Goal: Transaction & Acquisition: Purchase product/service

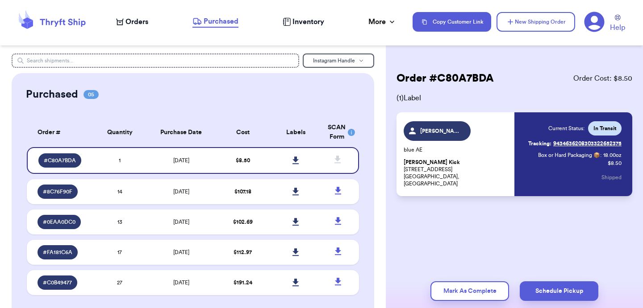
click at [58, 17] on icon at bounding box center [51, 22] width 71 height 24
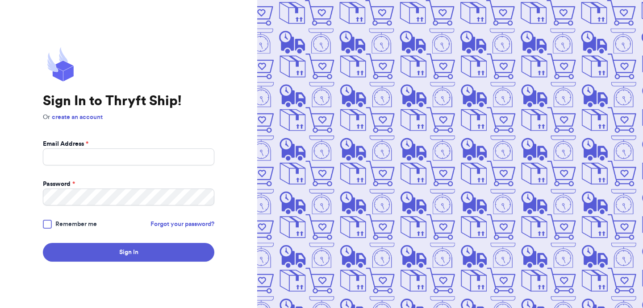
click at [115, 169] on form "Email Address * Password * Remember me Forgot your password? Sign In" at bounding box center [128, 201] width 171 height 122
click at [117, 158] on input "Email Address *" at bounding box center [128, 157] width 171 height 17
type input "[EMAIL_ADDRESS][DOMAIN_NAME]"
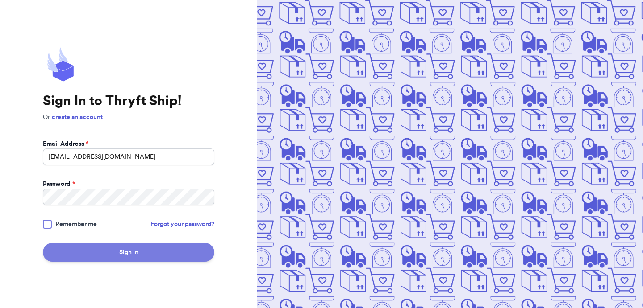
click at [153, 254] on button "Sign In" at bounding box center [128, 252] width 171 height 19
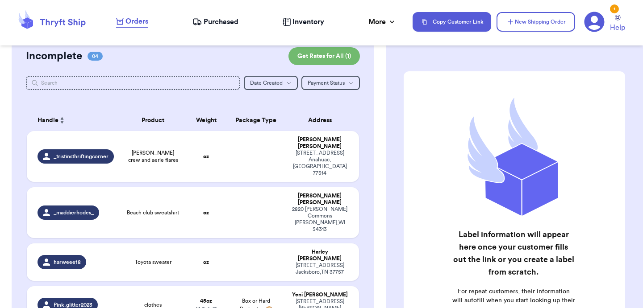
scroll to position [81, 0]
click at [181, 286] on td "clothes" at bounding box center [153, 304] width 67 height 37
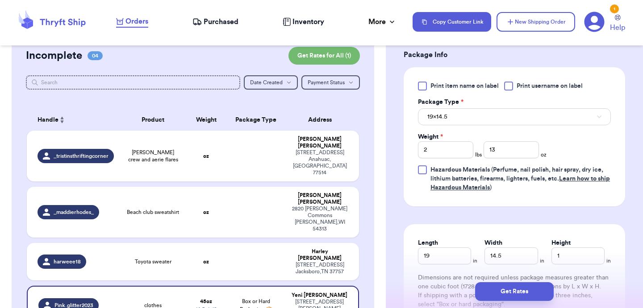
scroll to position [370, 0]
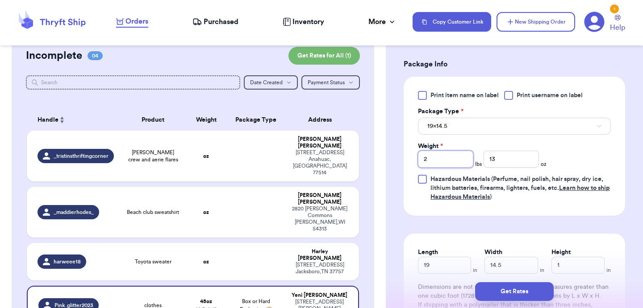
click at [450, 161] on input "2" at bounding box center [445, 159] width 55 height 17
type input "4"
click at [499, 164] on input "13" at bounding box center [510, 159] width 55 height 17
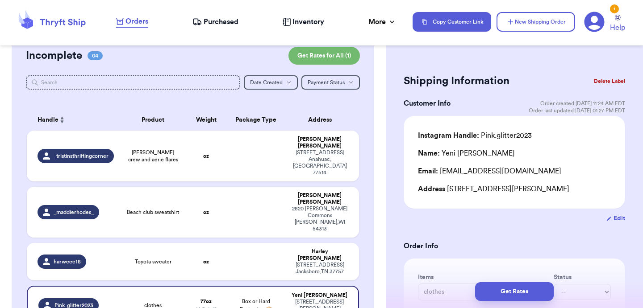
scroll to position [504, 0]
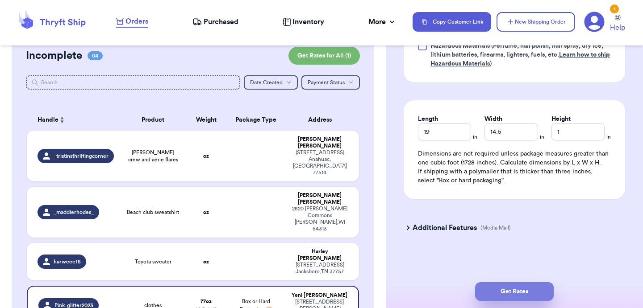
type input "11"
click at [496, 293] on button "Get Rates" at bounding box center [514, 292] width 79 height 19
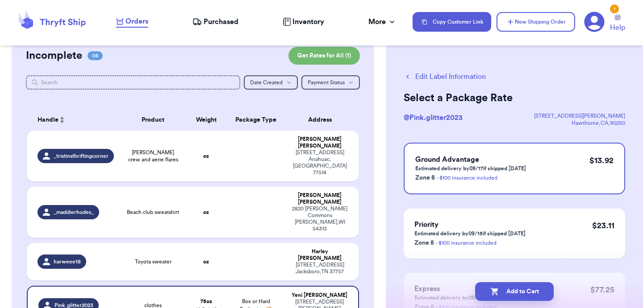
click at [496, 293] on icon "button" at bounding box center [494, 292] width 8 height 8
checkbox input "true"
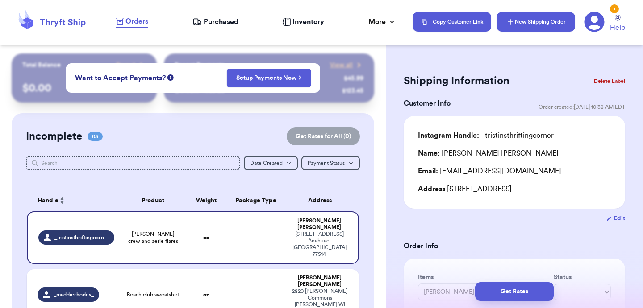
click at [526, 28] on button "New Shipping Order" at bounding box center [535, 22] width 79 height 20
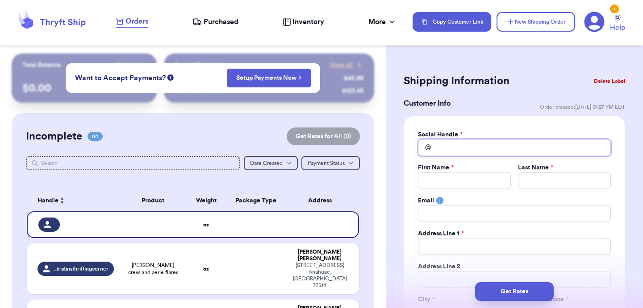
click at [478, 143] on input "Total Amount Paid" at bounding box center [514, 147] width 193 height 17
type input "r"
type input "re"
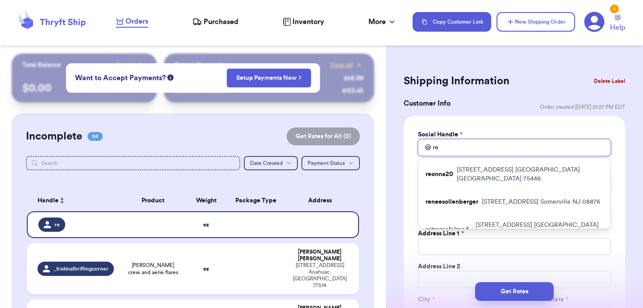
type input "reo"
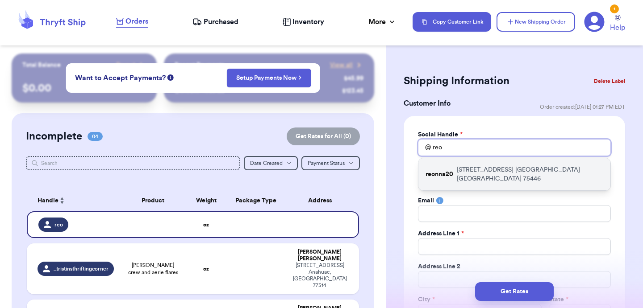
type input "reo"
click at [476, 170] on p "[STREET_ADDRESS]" at bounding box center [530, 175] width 146 height 18
type input "reonna20"
type input "ReOnna"
type input "[PERSON_NAME]"
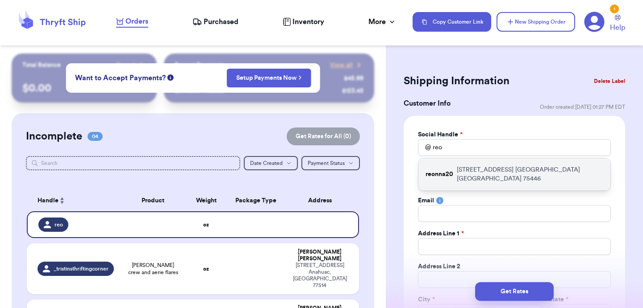
type input "[EMAIL_ADDRESS][DOMAIN_NAME]"
type input "[STREET_ADDRESS]"
type input "[GEOGRAPHIC_DATA]"
select select "[GEOGRAPHIC_DATA]"
type input "75446"
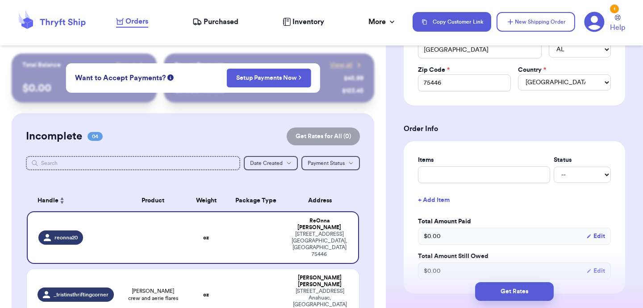
scroll to position [267, 0]
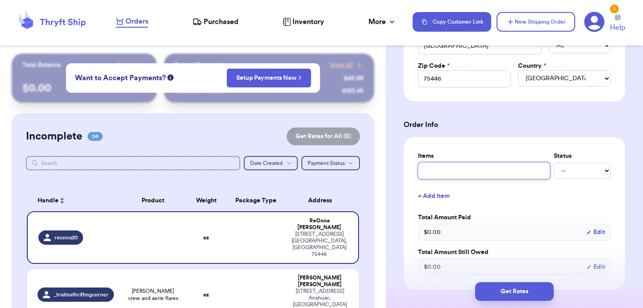
click at [463, 164] on input "text" at bounding box center [484, 170] width 132 height 17
type input "a"
type input "ae"
type input "aer"
type input "aeri"
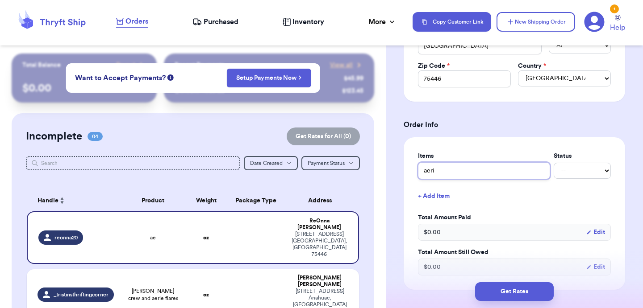
type input "aerie"
type input "aerie."
type input "aerie. f"
type input "aerie. fl"
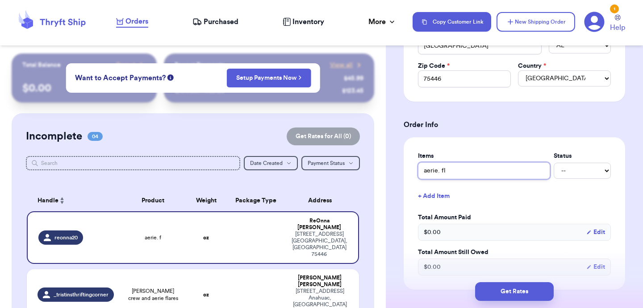
type input "aerie. fla"
type input "aerie. fl"
type input "aerie. f"
type input "aerie."
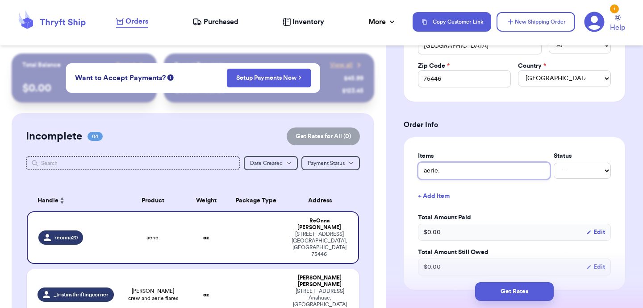
type input "aerie"
type input "aerie f"
type input "aerie fl"
type input "aerie fla"
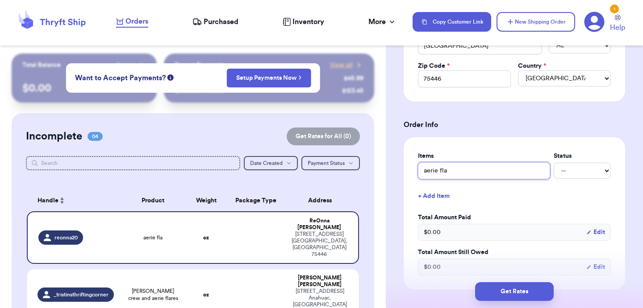
type input "aerie flar"
type input "aerie flare"
type input "aerie flares"
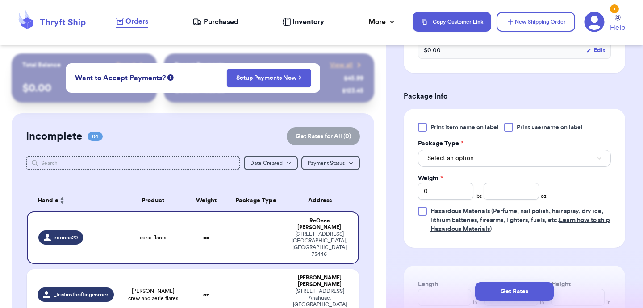
scroll to position [491, 0]
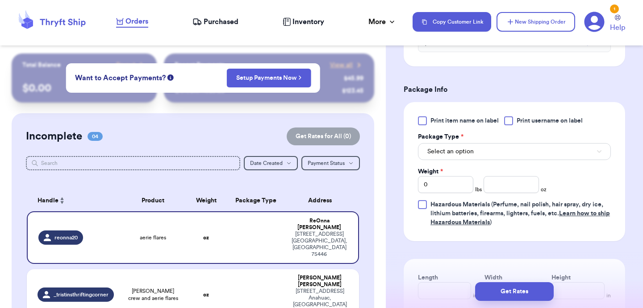
type input "aerie flares"
click at [466, 152] on span "Select an option" at bounding box center [450, 151] width 46 height 9
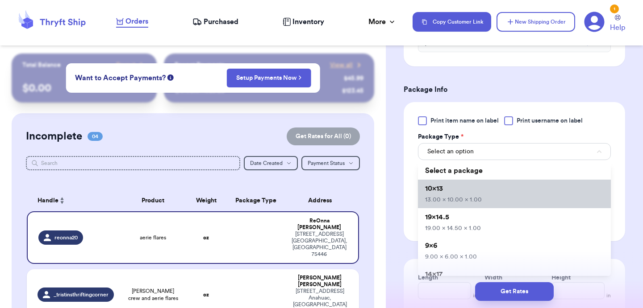
click at [454, 193] on li "10x13 13.00 x 10.00 x 1.00" at bounding box center [514, 194] width 193 height 29
type input "13"
type input "10"
type input "1"
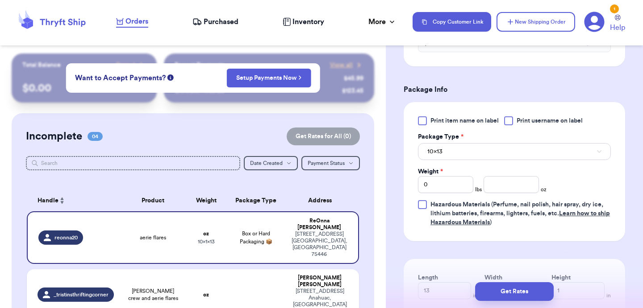
click at [509, 203] on span "Hazardous Materials (Perfume, nail polish, hair spray, dry ice, lithium batteri…" at bounding box center [519, 214] width 179 height 24
click at [0, 0] on input "Hazardous Materials (Perfume, nail polish, hair spray, dry ice, lithium batteri…" at bounding box center [0, 0] width 0 height 0
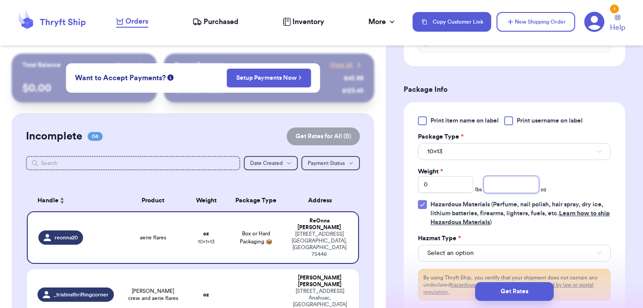
click at [512, 185] on input "number" at bounding box center [510, 184] width 55 height 17
click at [421, 205] on icon at bounding box center [422, 204] width 7 height 7
click at [0, 0] on input "Hazardous Materials (Perfume, nail polish, hair spray, dry ice, lithium batteri…" at bounding box center [0, 0] width 0 height 0
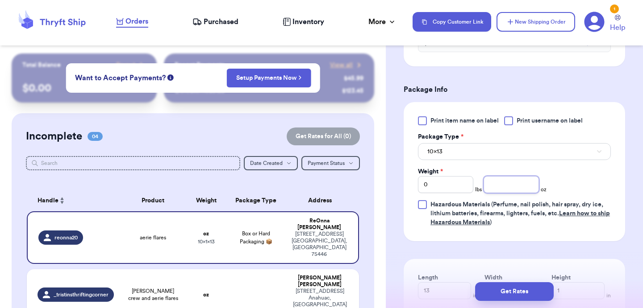
click at [489, 193] on input "number" at bounding box center [510, 184] width 55 height 17
type input "8"
click at [495, 289] on button "Get Rates" at bounding box center [514, 292] width 79 height 19
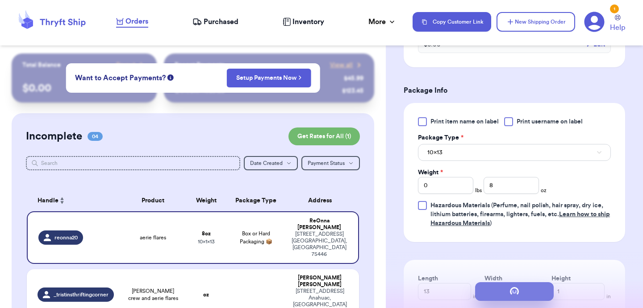
scroll to position [0, 0]
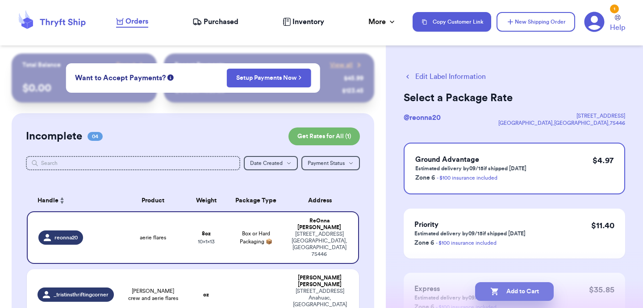
click at [501, 289] on button "Add to Cart" at bounding box center [514, 292] width 79 height 19
checkbox input "true"
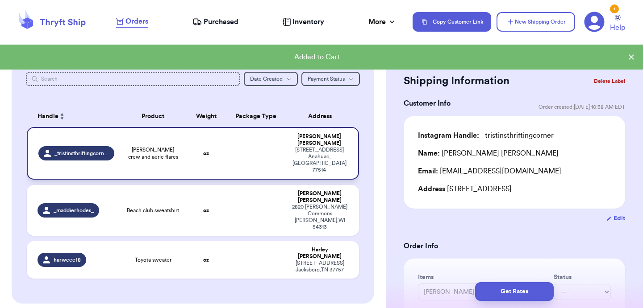
scroll to position [66, 0]
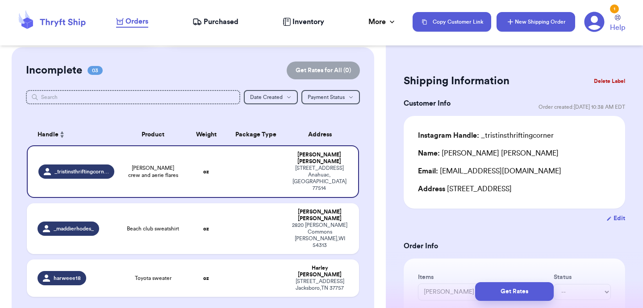
click at [549, 19] on button "New Shipping Order" at bounding box center [535, 22] width 79 height 20
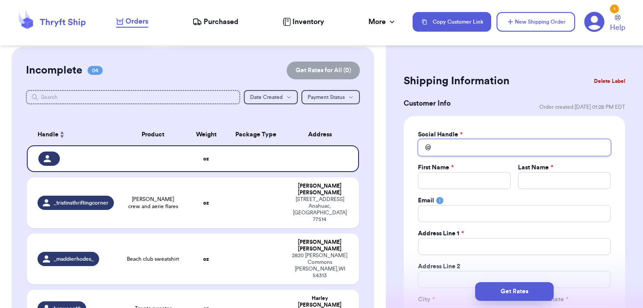
click at [453, 148] on input "Total Amount Paid" at bounding box center [514, 147] width 193 height 17
type input "a"
type input "ab"
type input "abb"
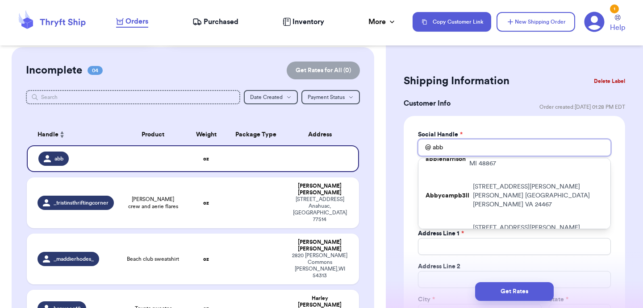
scroll to position [0, 0]
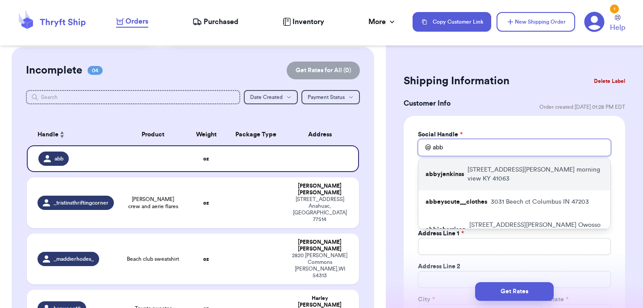
type input "abb"
click at [501, 172] on p "[STREET_ADDRESS]" at bounding box center [535, 175] width 136 height 18
type input "abbyjenkinss"
type input "Abby"
type input "[PERSON_NAME]"
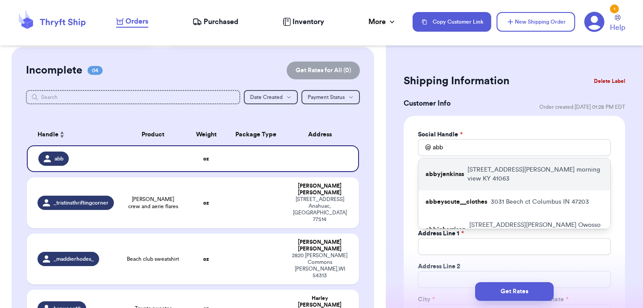
type input "[EMAIL_ADDRESS][DOMAIN_NAME]"
type input "[STREET_ADDRESS][PERSON_NAME]"
type input "morning view"
select select "KY"
type input "41063"
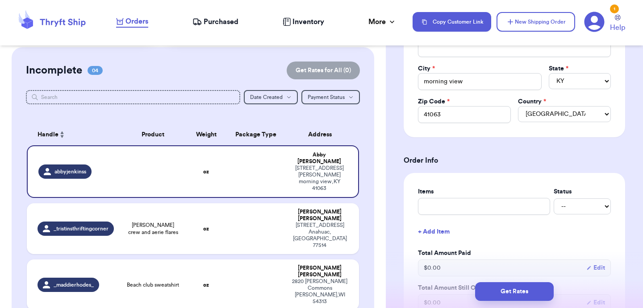
scroll to position [240, 0]
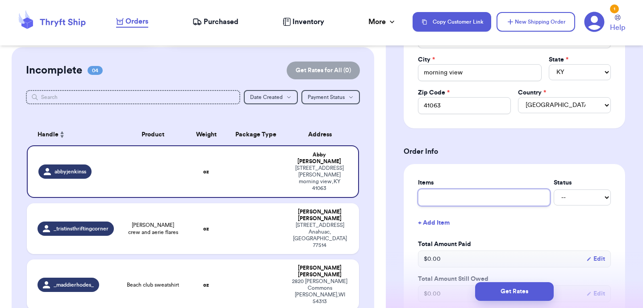
click at [473, 203] on input "text" at bounding box center [484, 197] width 132 height 17
type input "l"
type input "lu"
type input "lul"
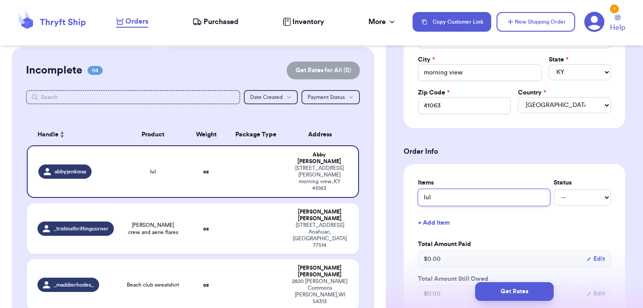
type input "lul s"
type input "lul sh"
type input "lul sho"
type input "[PERSON_NAME]"
type input "lul short"
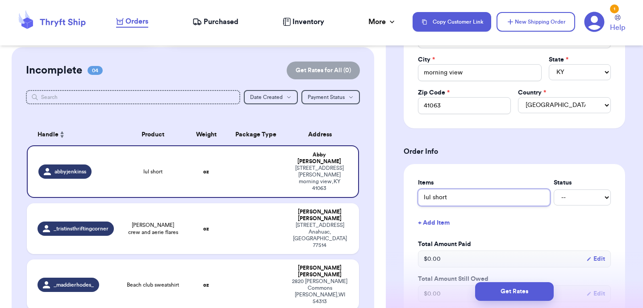
type input "lul shorts"
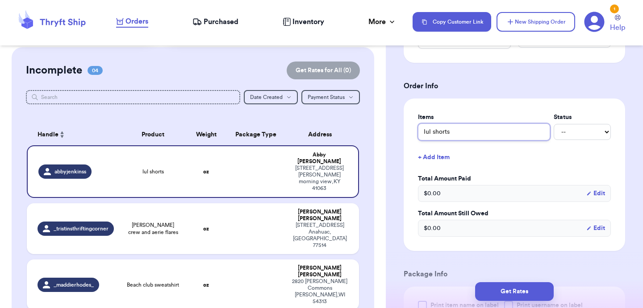
scroll to position [322, 0]
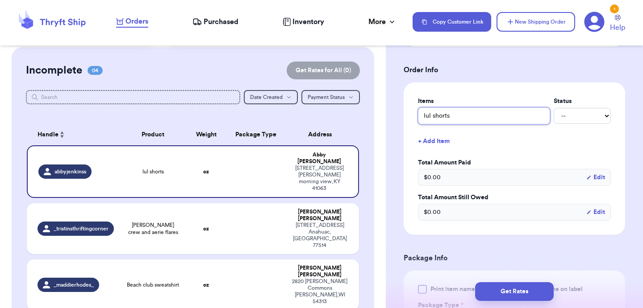
click at [430, 116] on input "lul shorts" at bounding box center [484, 116] width 132 height 17
type input "lulu shorts"
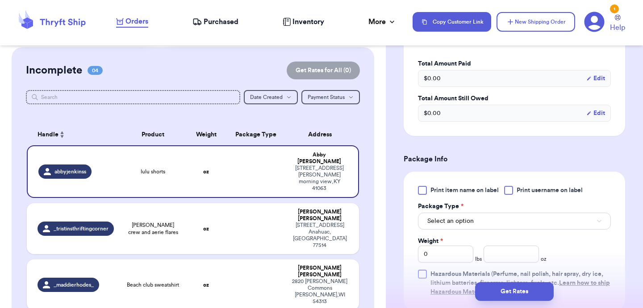
scroll to position [456, 0]
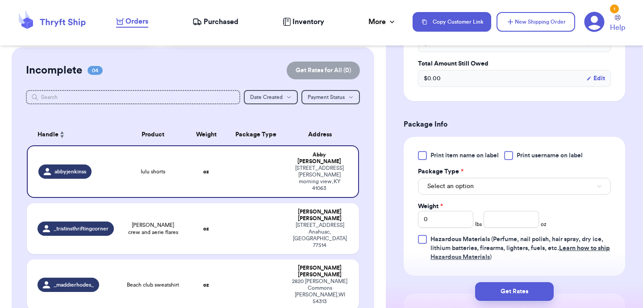
type input "lulu shorts"
click at [441, 187] on span "Select an option" at bounding box center [450, 186] width 46 height 9
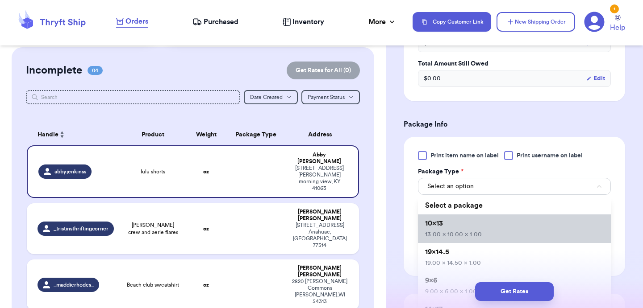
click at [452, 219] on li "10x13 13.00 x 10.00 x 1.00" at bounding box center [514, 229] width 193 height 29
type input "13"
type input "10"
type input "1"
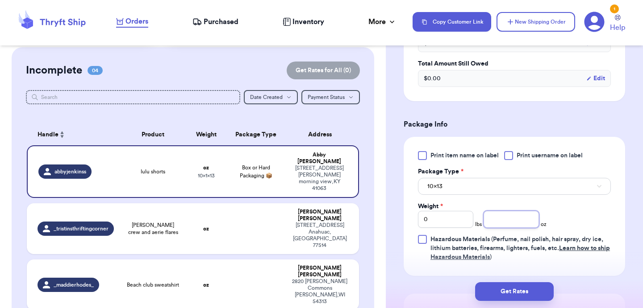
click at [513, 215] on input "number" at bounding box center [510, 219] width 55 height 17
type input "5"
type input "6"
click at [518, 290] on button "Get Rates" at bounding box center [514, 292] width 79 height 19
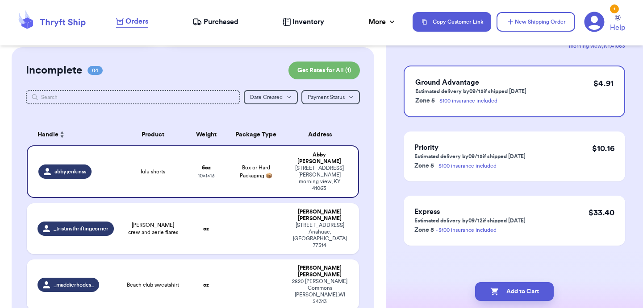
scroll to position [0, 0]
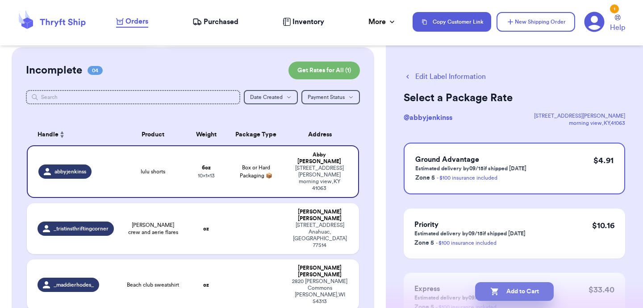
click at [501, 289] on button "Add to Cart" at bounding box center [514, 292] width 79 height 19
checkbox input "true"
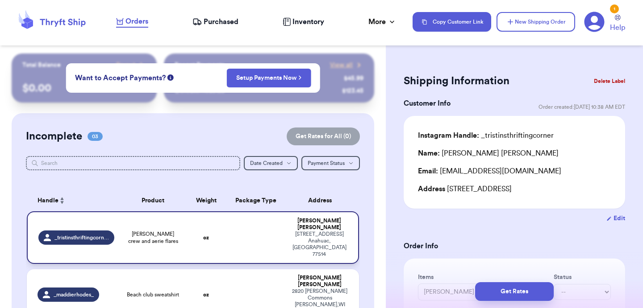
click at [264, 232] on td at bounding box center [256, 238] width 60 height 53
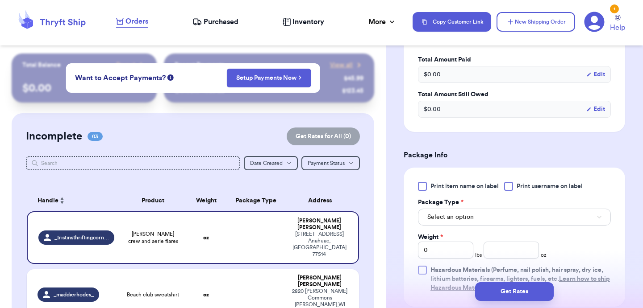
scroll to position [305, 0]
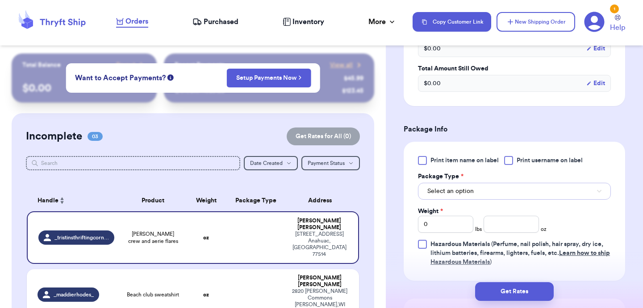
click at [459, 190] on span "Select an option" at bounding box center [450, 191] width 46 height 9
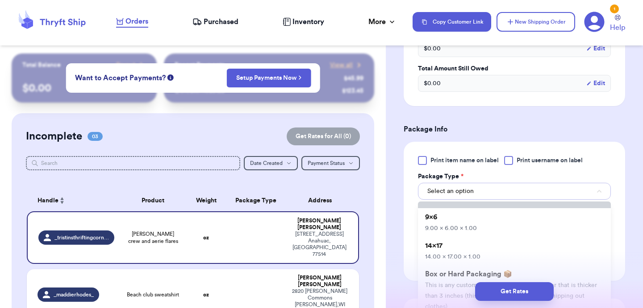
scroll to position [75, 0]
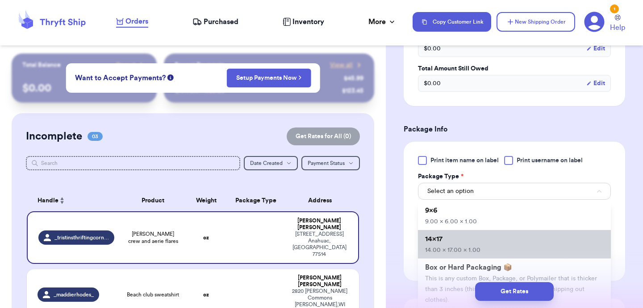
click at [444, 242] on li "14x17 14.00 x 17.00 x 1.00" at bounding box center [514, 244] width 193 height 29
type input "14"
type input "17"
type input "1"
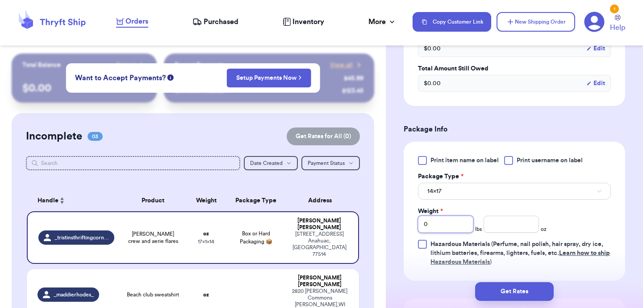
click at [444, 222] on input "0" at bounding box center [445, 224] width 55 height 17
type input "1"
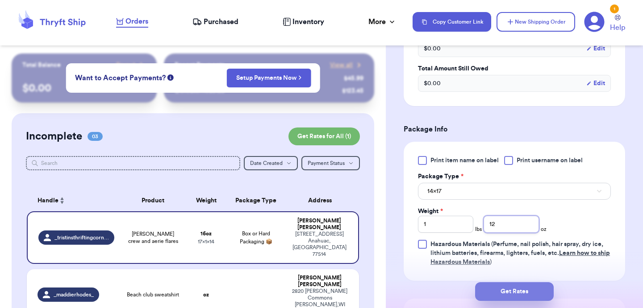
type input "12"
click at [499, 291] on button "Get Rates" at bounding box center [514, 292] width 79 height 19
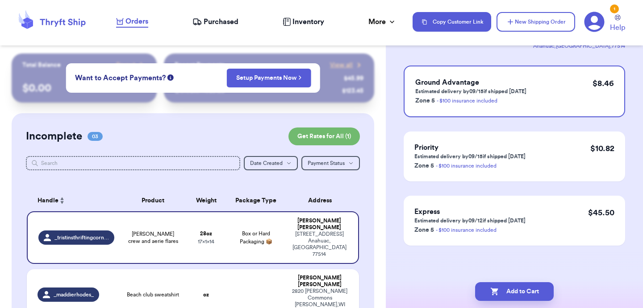
scroll to position [0, 0]
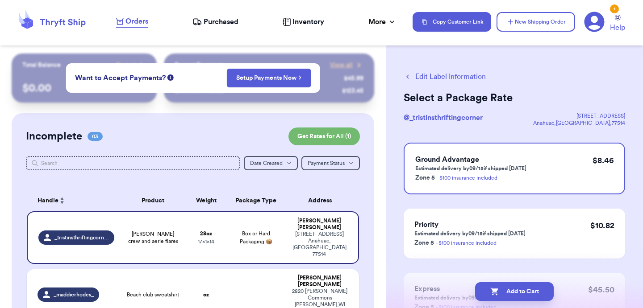
click at [499, 291] on button "Add to Cart" at bounding box center [514, 292] width 79 height 19
checkbox input "true"
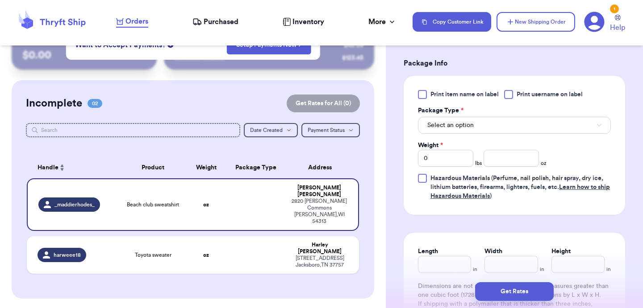
scroll to position [389, 0]
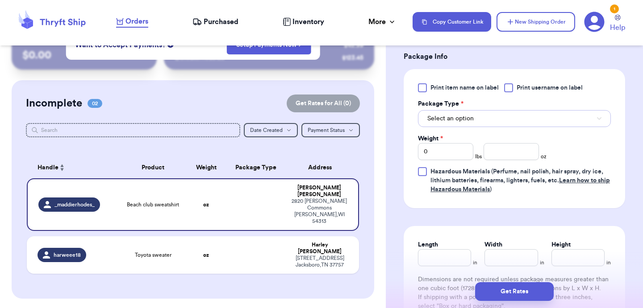
click at [457, 124] on button "Select an option" at bounding box center [514, 118] width 193 height 17
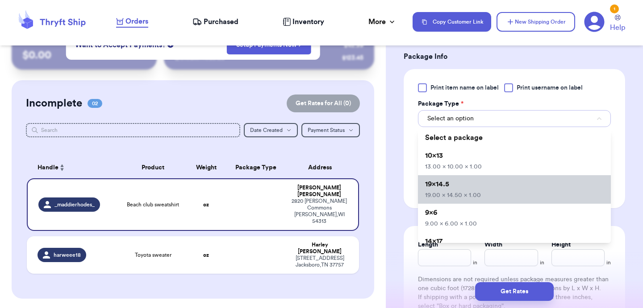
scroll to position [77, 0]
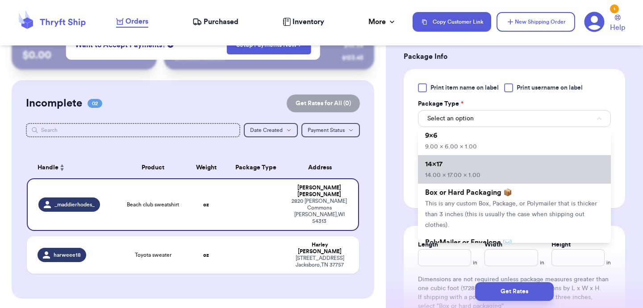
click at [452, 173] on span "14.00 x 17.00 x 1.00" at bounding box center [452, 175] width 55 height 6
type input "14"
type input "17"
type input "1"
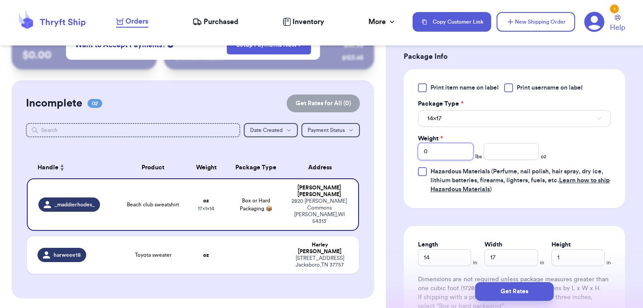
click at [463, 145] on input "0" at bounding box center [445, 151] width 55 height 17
type input "1"
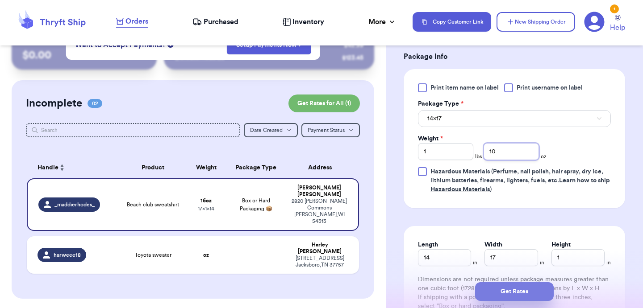
type input "10"
click at [504, 289] on button "Get Rates" at bounding box center [514, 292] width 79 height 19
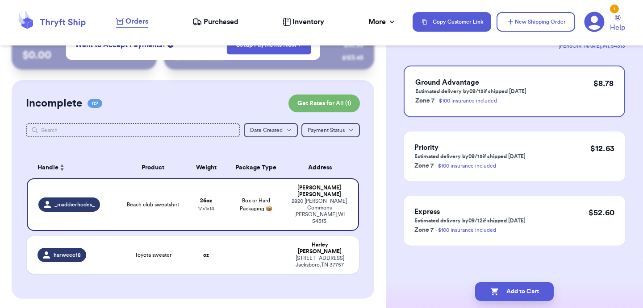
scroll to position [0, 0]
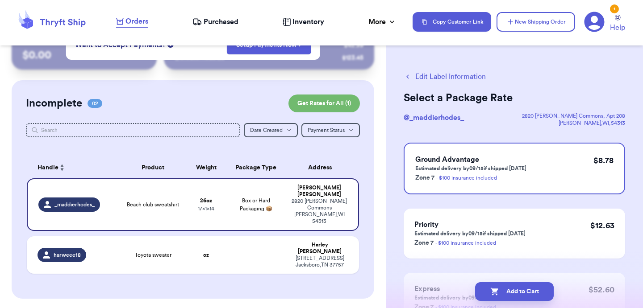
click at [504, 289] on button "Add to Cart" at bounding box center [514, 292] width 79 height 19
checkbox input "true"
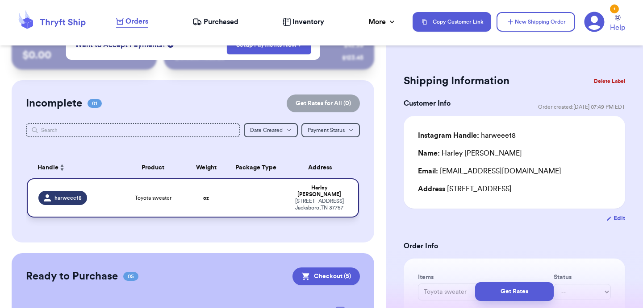
click at [264, 199] on td at bounding box center [256, 198] width 60 height 39
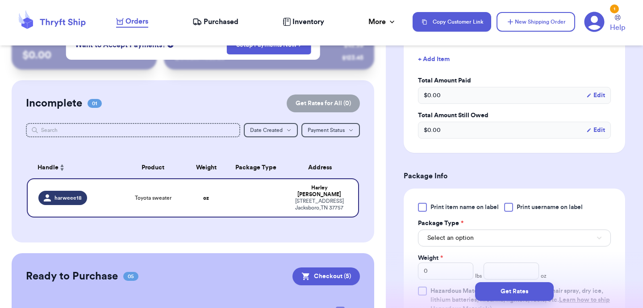
scroll to position [332, 0]
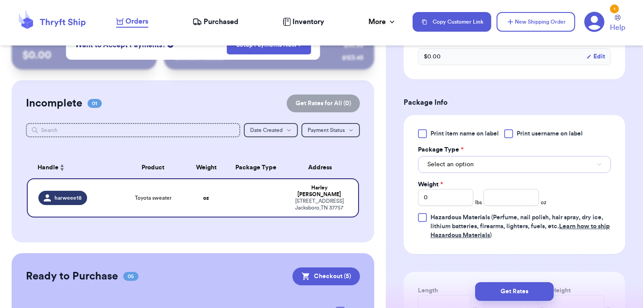
click at [463, 172] on button "Select an option" at bounding box center [514, 164] width 193 height 17
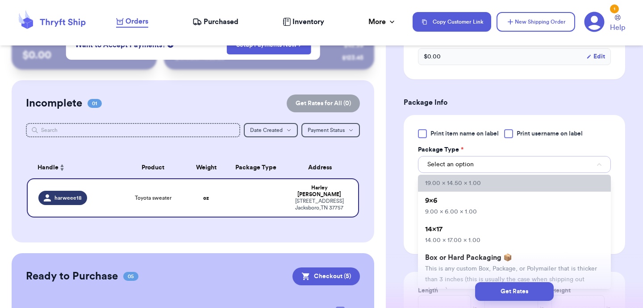
scroll to position [67, 0]
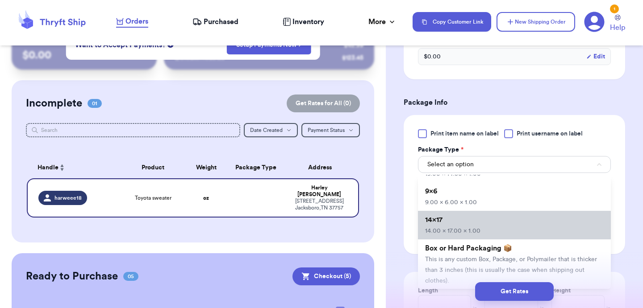
click at [453, 230] on span "14.00 x 17.00 x 1.00" at bounding box center [452, 231] width 55 height 6
type input "14"
type input "17"
type input "1"
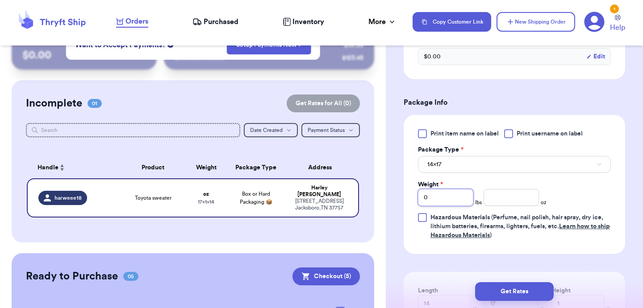
click at [453, 207] on div "Print item name on label Print username on label Package Type * 14x17 Weight * …" at bounding box center [514, 184] width 193 height 111
type input "1"
click at [513, 290] on button "Get Rates" at bounding box center [514, 292] width 79 height 19
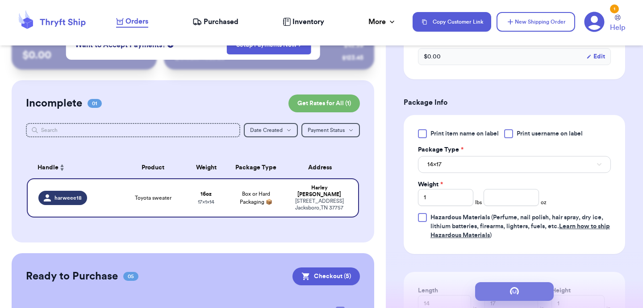
scroll to position [0, 0]
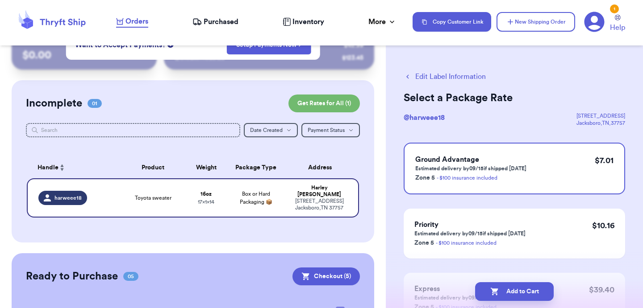
click at [513, 290] on button "Add to Cart" at bounding box center [514, 292] width 79 height 19
checkbox input "true"
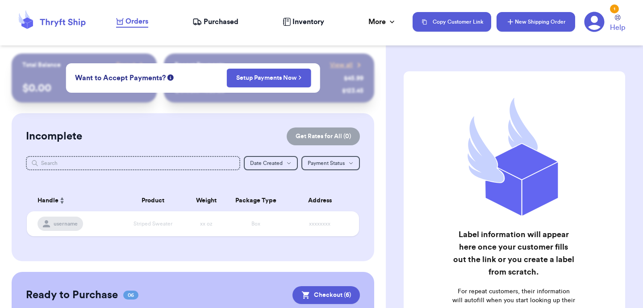
click at [517, 24] on button "New Shipping Order" at bounding box center [535, 22] width 79 height 20
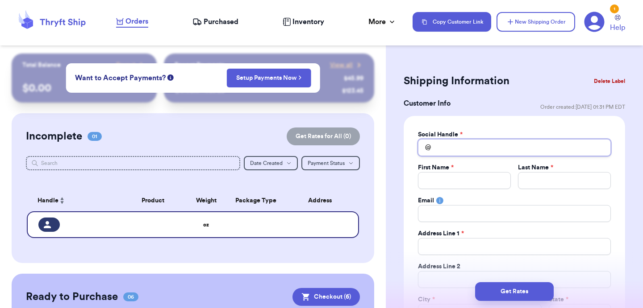
click at [443, 149] on input "Total Amount Paid" at bounding box center [514, 147] width 193 height 17
type input "k"
type input "ka"
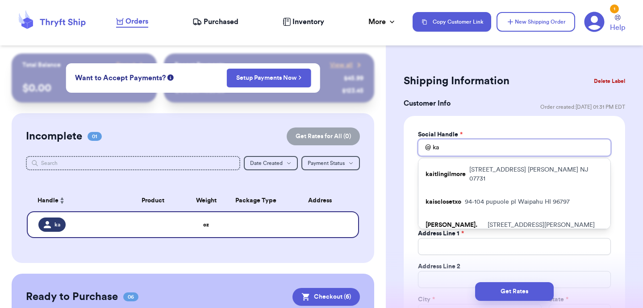
type input "[PERSON_NAME]"
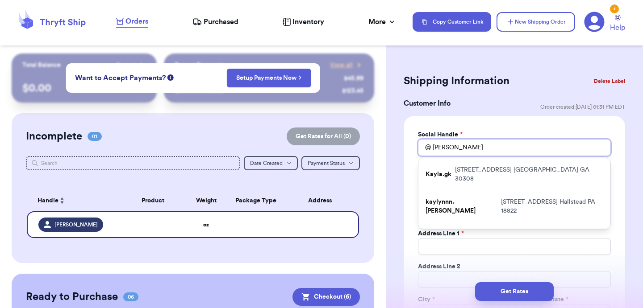
type input "[PERSON_NAME]"
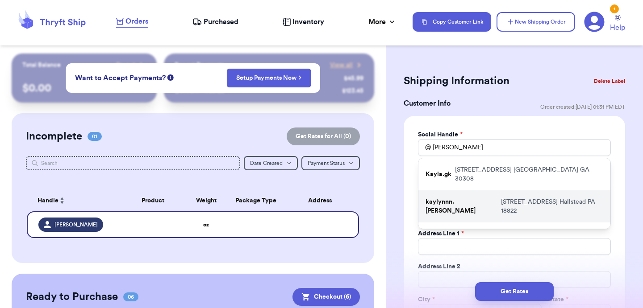
click at [468, 198] on p "kaylynnn.[PERSON_NAME]" at bounding box center [461, 207] width 72 height 18
type input "kaylynnn.[PERSON_NAME]"
type input "[PERSON_NAME]"
type input "[PERSON_NAME][EMAIL_ADDRESS][DOMAIN_NAME]"
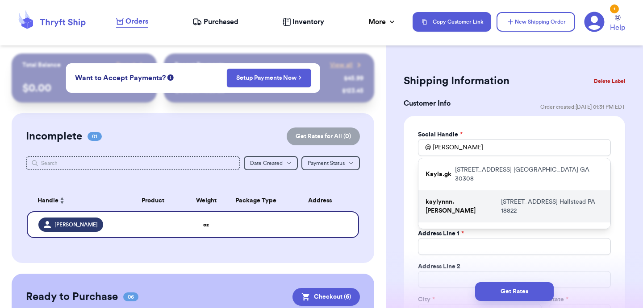
type input "[STREET_ADDRESS]"
type input "Hallstead"
select select "PA"
type input "18822"
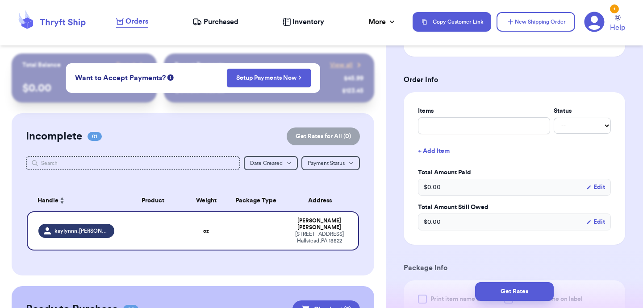
scroll to position [314, 0]
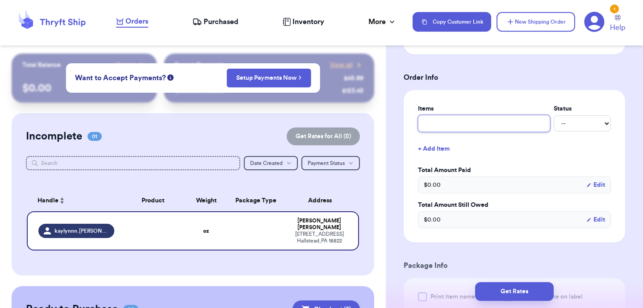
click at [470, 131] on input "text" at bounding box center [484, 123] width 132 height 17
type input "a"
type input "ae"
type input "aer"
type input "aeri"
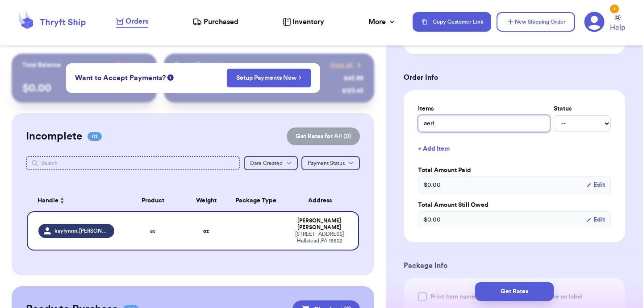
type input "aerie"
type input "aerie w"
type input "aerie wa"
type input "aerie waf"
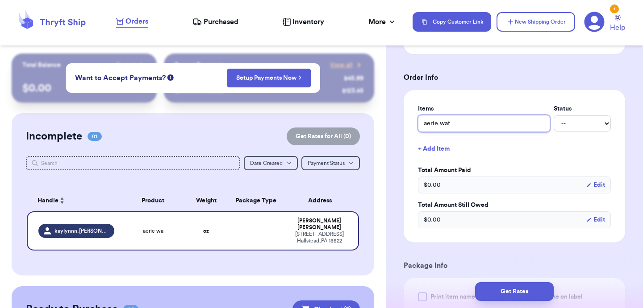
type input "aerie waff"
type input "aerie waffl"
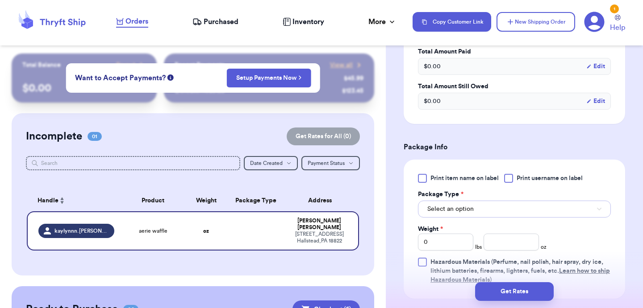
click at [476, 210] on button "Select an option" at bounding box center [514, 209] width 193 height 17
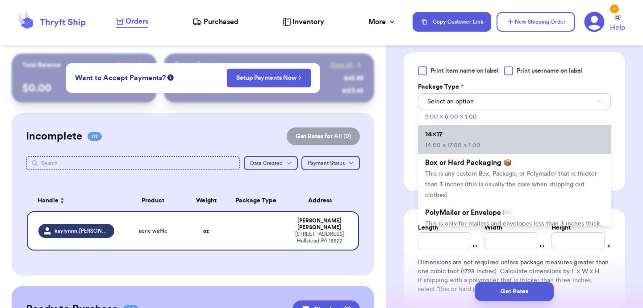
scroll to position [91, 0]
click at [454, 146] on span "14.00 x 17.00 x 1.00" at bounding box center [452, 145] width 55 height 6
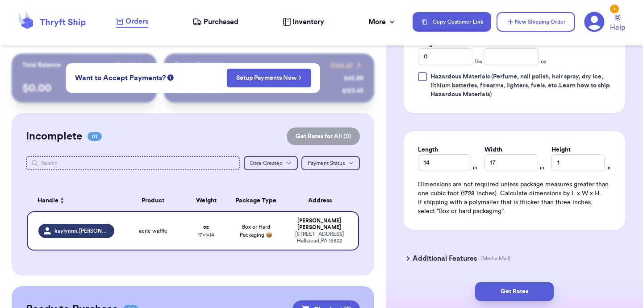
scroll to position [596, 0]
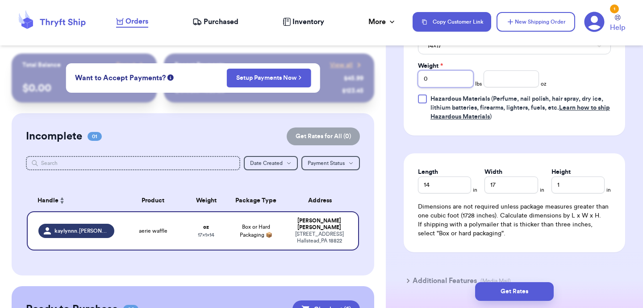
click at [464, 78] on input "0" at bounding box center [445, 79] width 55 height 17
click at [518, 286] on button "Get Rates" at bounding box center [514, 292] width 79 height 19
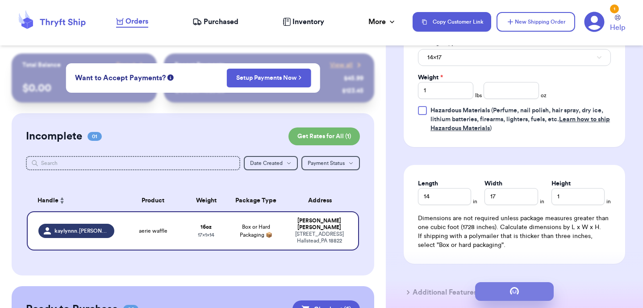
scroll to position [0, 0]
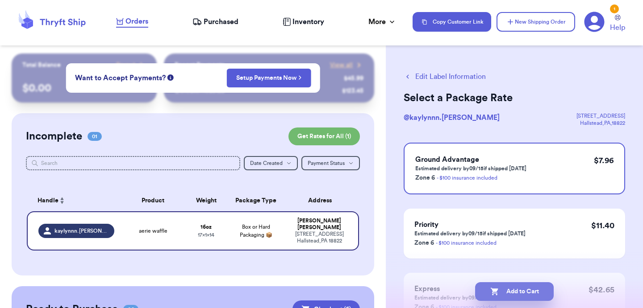
click at [495, 291] on icon "button" at bounding box center [494, 292] width 8 height 8
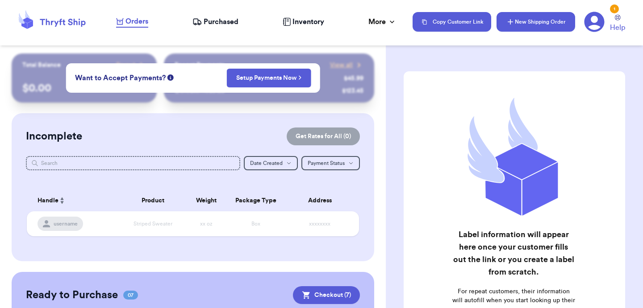
click at [549, 29] on button "New Shipping Order" at bounding box center [535, 22] width 79 height 20
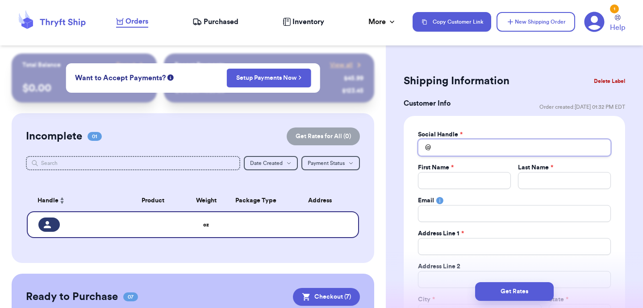
click at [469, 151] on input "Total Amount Paid" at bounding box center [514, 147] width 193 height 17
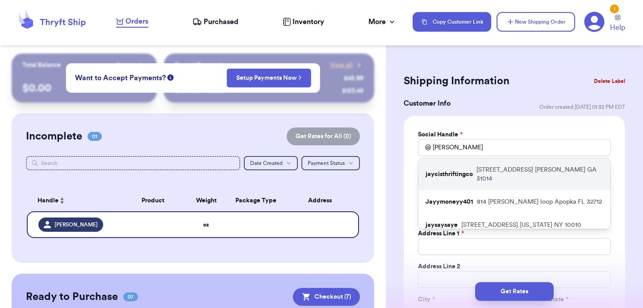
click at [464, 170] on p "jaycisthriftingco" at bounding box center [448, 174] width 47 height 9
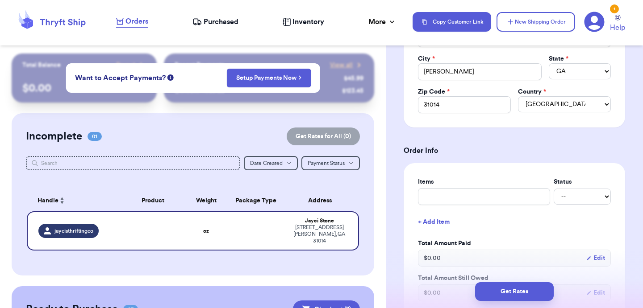
scroll to position [283, 0]
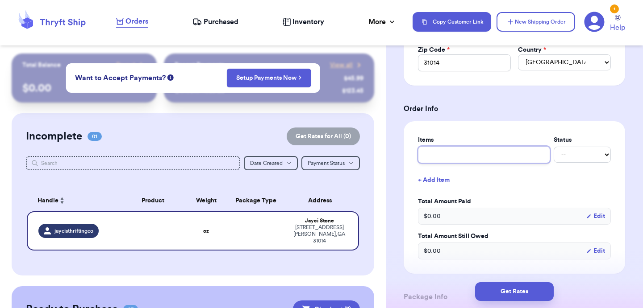
click at [459, 156] on input "text" at bounding box center [484, 154] width 132 height 17
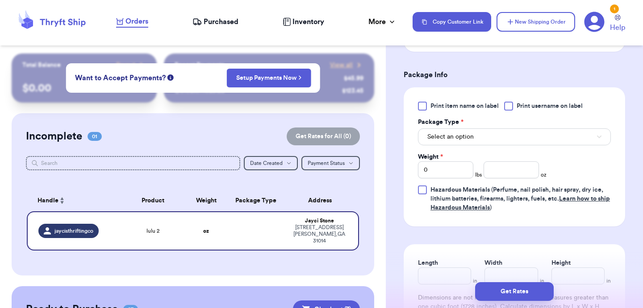
scroll to position [515, 0]
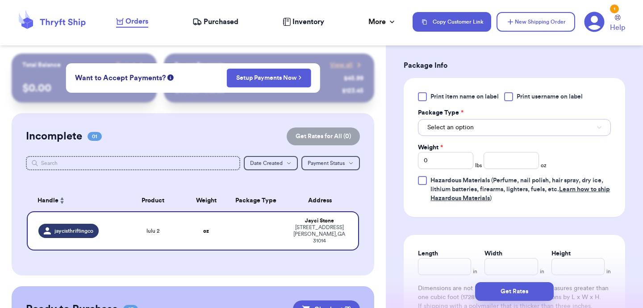
click at [478, 129] on button "Select an option" at bounding box center [514, 127] width 193 height 17
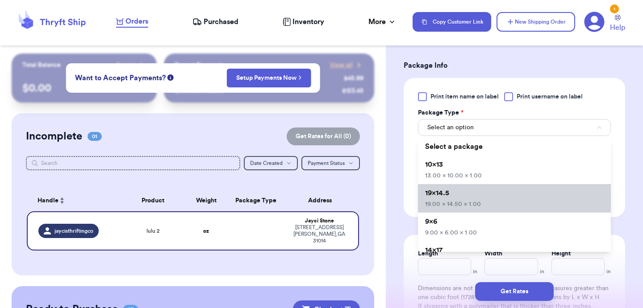
click at [455, 190] on li "19x14.5 19.00 x 14.50 x 1.00" at bounding box center [514, 198] width 193 height 29
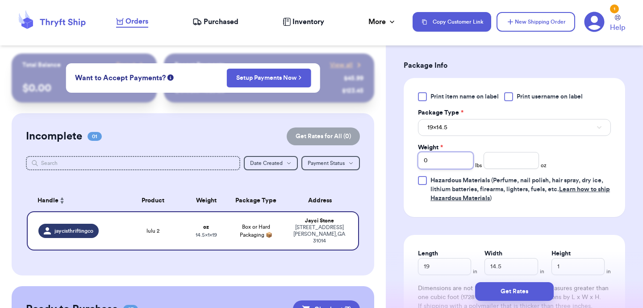
click at [457, 160] on input "0" at bounding box center [445, 160] width 55 height 17
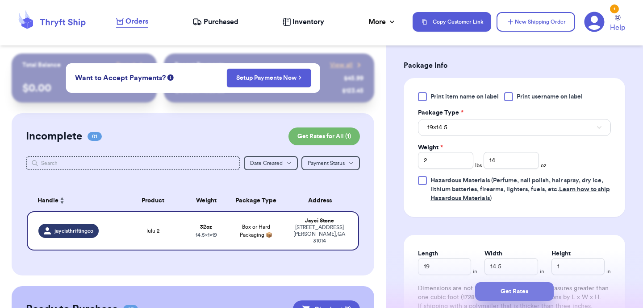
click at [497, 288] on button "Get Rates" at bounding box center [514, 292] width 79 height 19
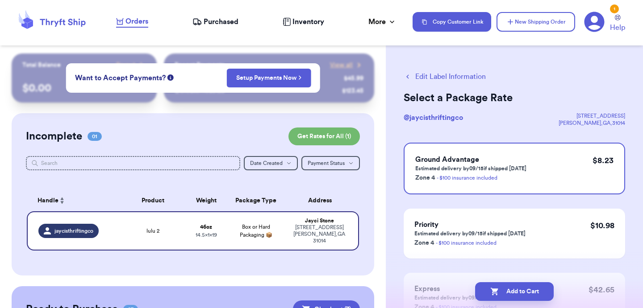
click at [497, 288] on icon "button" at bounding box center [494, 291] width 9 height 9
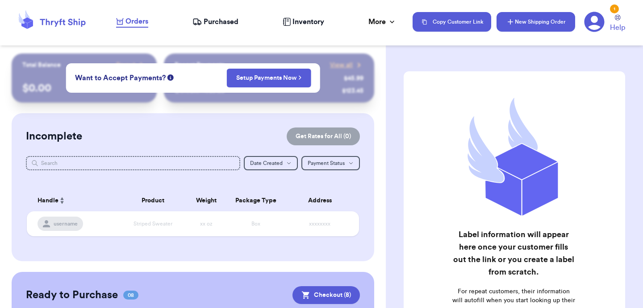
click at [526, 23] on button "New Shipping Order" at bounding box center [535, 22] width 79 height 20
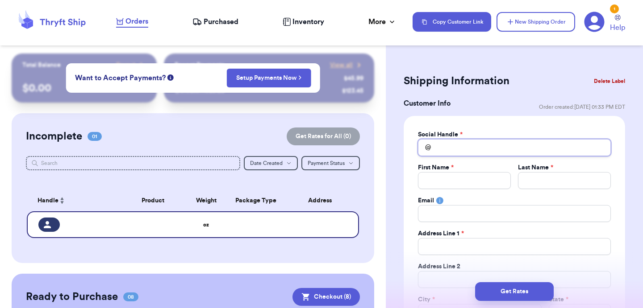
click at [455, 155] on input "Total Amount Paid" at bounding box center [514, 147] width 193 height 17
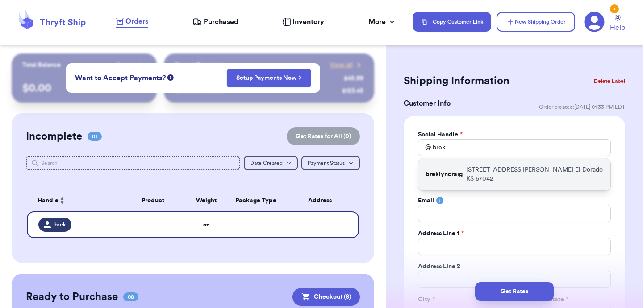
click at [451, 180] on div "breklyncraig [STREET_ADDRESS][PERSON_NAME]" at bounding box center [514, 174] width 192 height 32
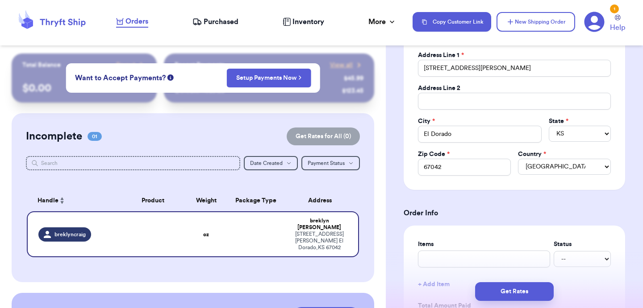
scroll to position [284, 0]
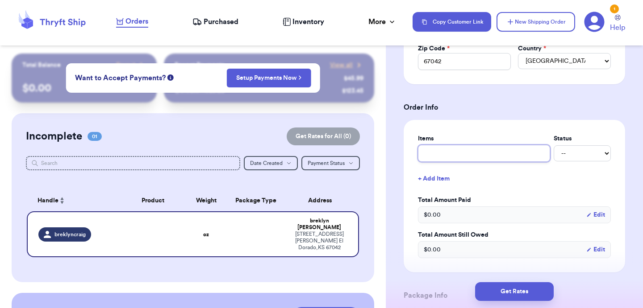
click at [448, 157] on input "text" at bounding box center [484, 153] width 132 height 17
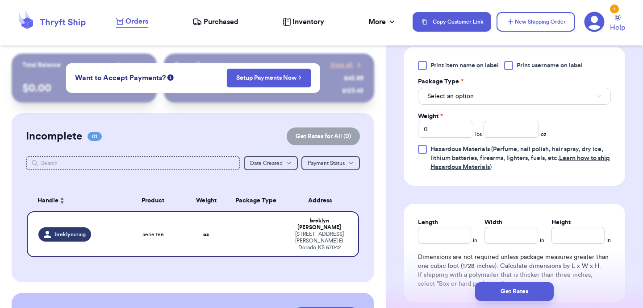
scroll to position [548, 0]
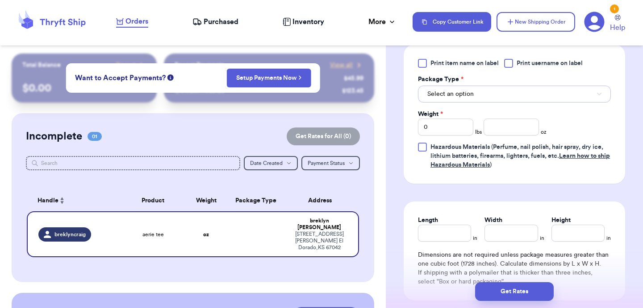
click at [479, 93] on button "Select an option" at bounding box center [514, 94] width 193 height 17
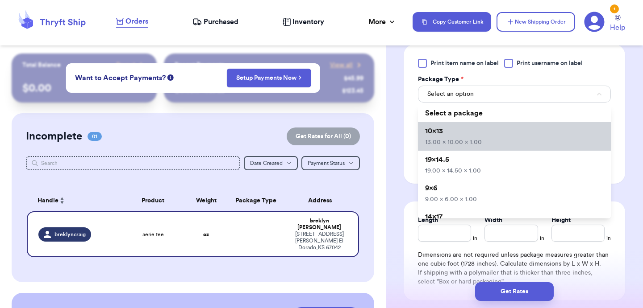
click at [463, 137] on li "10x13 13.00 x 10.00 x 1.00" at bounding box center [514, 136] width 193 height 29
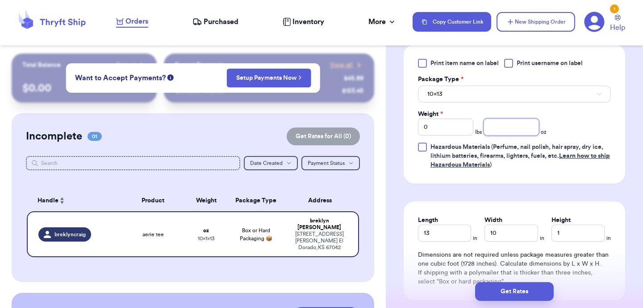
click at [503, 134] on input "number" at bounding box center [510, 127] width 55 height 17
click at [526, 292] on button "Get Rates" at bounding box center [514, 292] width 79 height 19
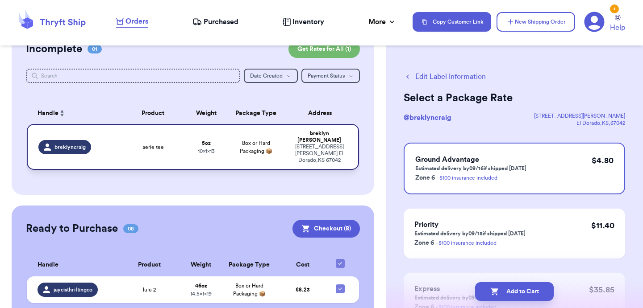
scroll to position [108, 0]
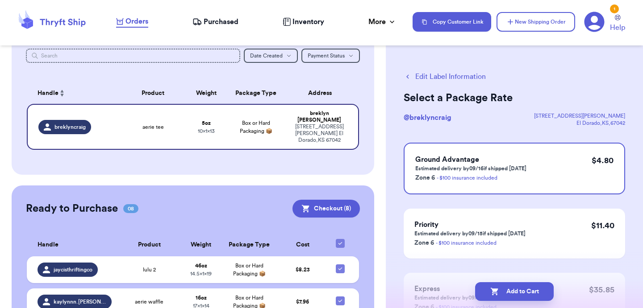
click at [258, 163] on div "Customer Link New Order Total Balance Payout $ 0.00 Recent Payments View all @ …" at bounding box center [193, 239] width 386 height 587
click at [315, 200] on button "Checkout ( 8 )" at bounding box center [325, 209] width 67 height 18
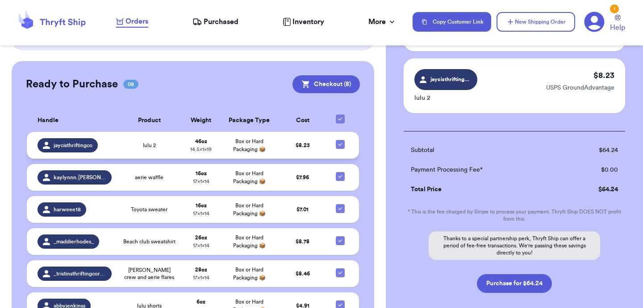
scroll to position [233, 0]
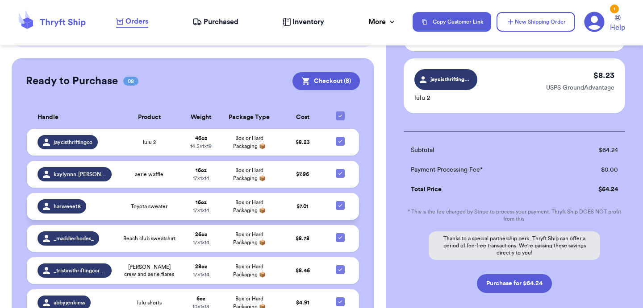
click at [167, 203] on span "Toyota sweater" at bounding box center [149, 206] width 37 height 7
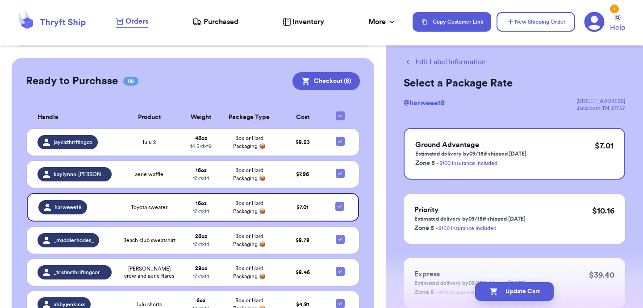
scroll to position [8, 0]
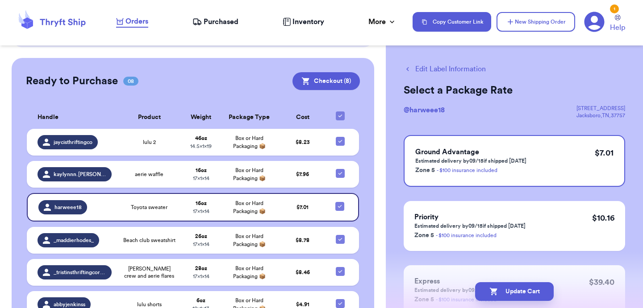
click at [436, 67] on button "Edit Label Information" at bounding box center [444, 69] width 82 height 11
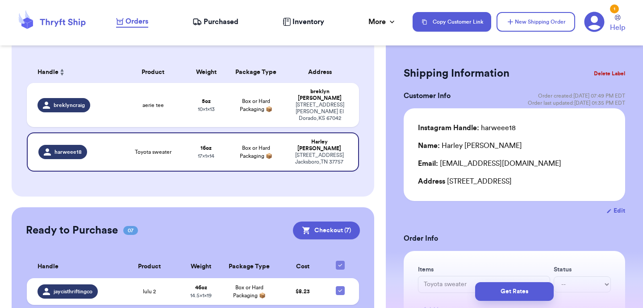
scroll to position [127, 0]
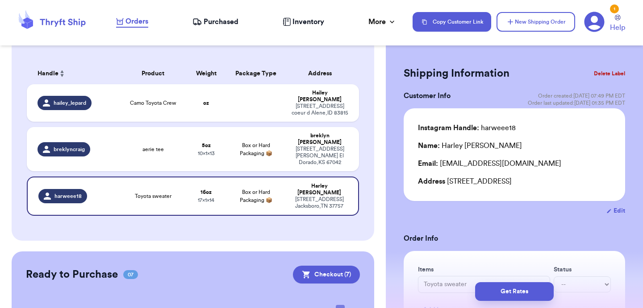
click at [613, 71] on button "Delete Label" at bounding box center [609, 74] width 38 height 20
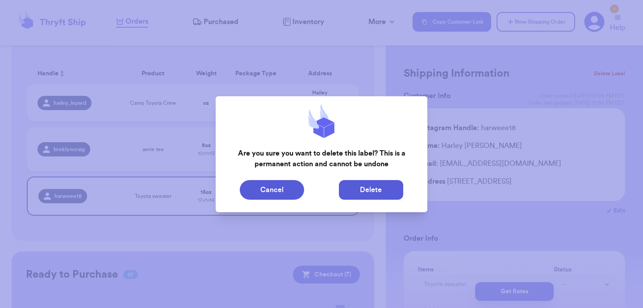
click at [357, 193] on button "Delete" at bounding box center [371, 190] width 64 height 20
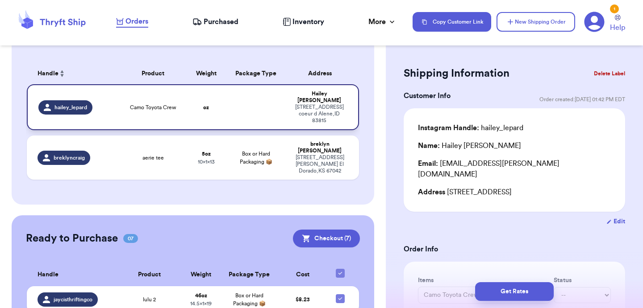
click at [249, 116] on td at bounding box center [256, 107] width 60 height 46
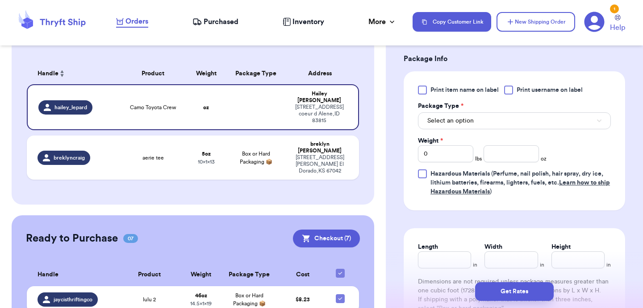
scroll to position [393, 0]
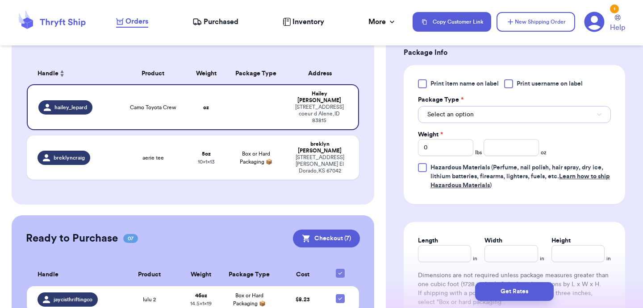
click at [472, 110] on span "Select an option" at bounding box center [450, 114] width 46 height 9
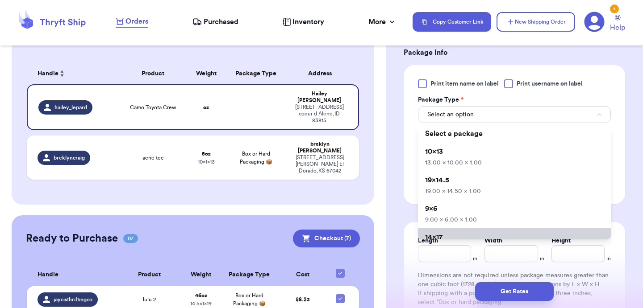
click at [448, 229] on li "14x17 14.00 x 17.00 x 1.00" at bounding box center [514, 243] width 193 height 29
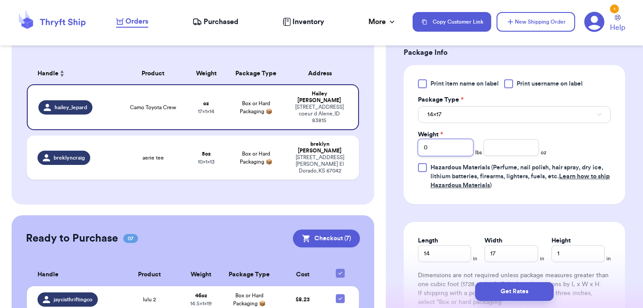
click at [458, 139] on input "0" at bounding box center [445, 147] width 55 height 17
click at [518, 295] on button "Get Rates" at bounding box center [514, 292] width 79 height 19
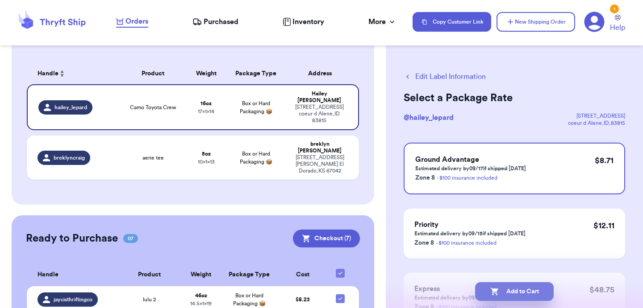
click at [520, 295] on button "Add to Cart" at bounding box center [514, 292] width 79 height 19
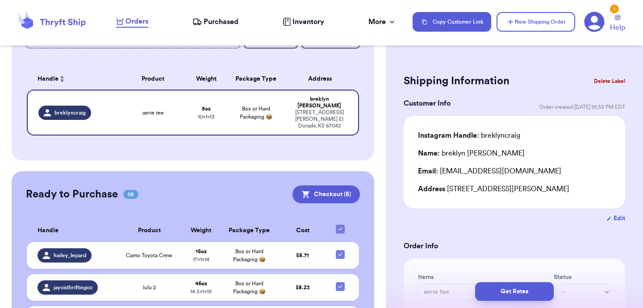
scroll to position [125, 0]
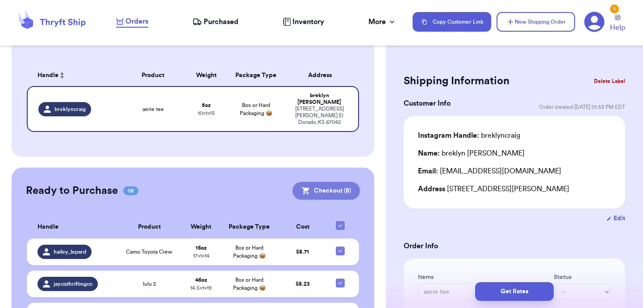
click at [336, 182] on button "Checkout ( 8 )" at bounding box center [325, 191] width 67 height 18
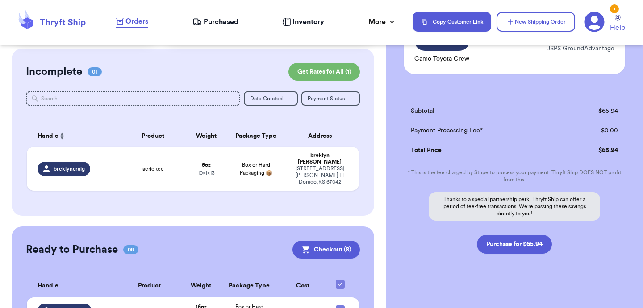
scroll to position [0, 0]
